Goal: Information Seeking & Learning: Check status

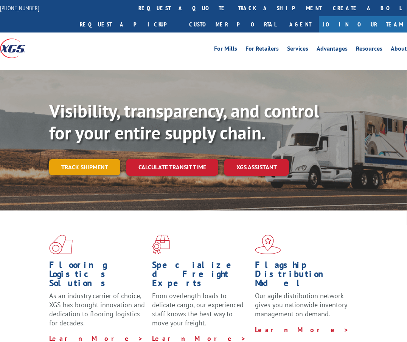
click at [106, 170] on link "Track shipment" at bounding box center [84, 167] width 71 height 16
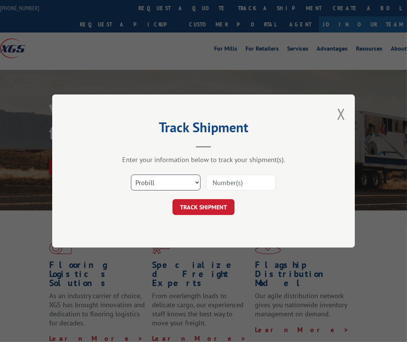
click at [146, 187] on select "Select category... Probill BOL PO" at bounding box center [166, 183] width 70 height 16
select select "bol"
click at [131, 175] on select "Select category... Probill BOL PO" at bounding box center [166, 183] width 70 height 16
click at [238, 185] on input at bounding box center [241, 183] width 70 height 16
type input "54404512"
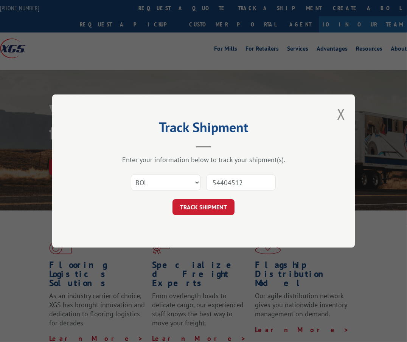
click button "TRACK SHIPMENT" at bounding box center [204, 207] width 62 height 16
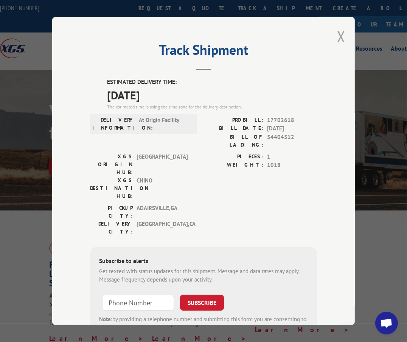
click at [337, 30] on button "Close modal" at bounding box center [341, 36] width 8 height 20
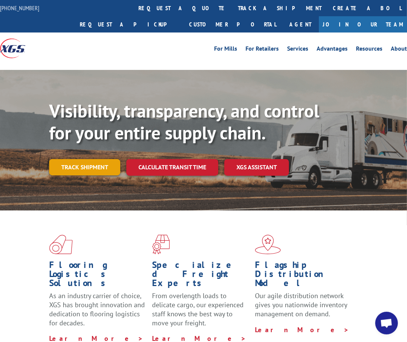
click at [113, 168] on link "Track shipment" at bounding box center [84, 167] width 71 height 16
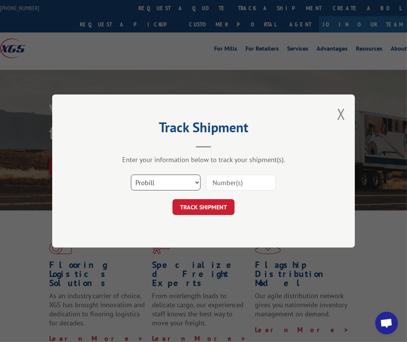
drag, startPoint x: 146, startPoint y: 181, endPoint x: 147, endPoint y: 189, distance: 8.1
click at [146, 181] on select "Select category... Probill BOL PO" at bounding box center [166, 183] width 70 height 16
select select "bol"
click at [131, 175] on select "Select category... Probill BOL PO" at bounding box center [166, 183] width 70 height 16
click at [250, 179] on input at bounding box center [241, 183] width 70 height 16
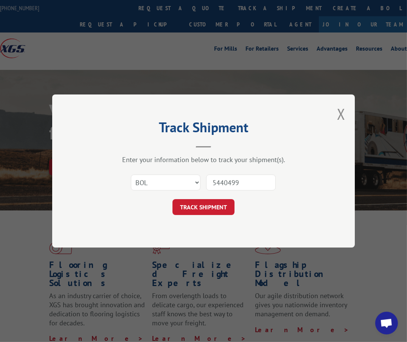
type input "54404996"
click button "TRACK SHIPMENT" at bounding box center [204, 207] width 62 height 16
